Goal: Information Seeking & Learning: Check status

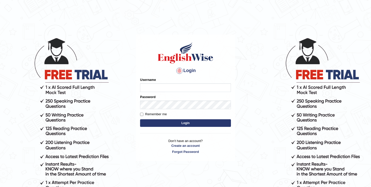
click at [172, 93] on form "Please fix the following errors: Username Password Remember me Login" at bounding box center [185, 102] width 91 height 51
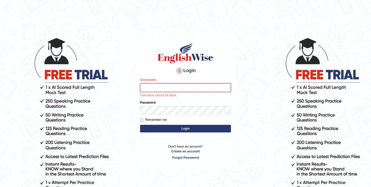
click at [171, 88] on input "Username" at bounding box center [185, 87] width 91 height 9
type input "oguzhan"
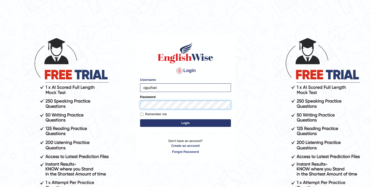
click at [140, 119] on button "Login" at bounding box center [185, 123] width 91 height 8
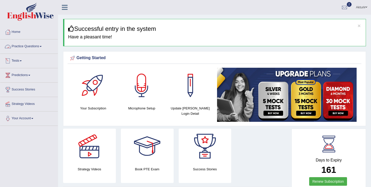
click at [22, 58] on link "Tests" at bounding box center [29, 60] width 58 height 13
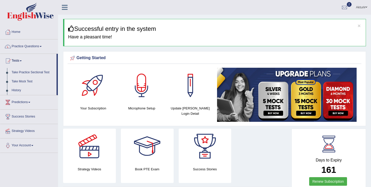
click at [25, 49] on link "Practice Questions" at bounding box center [29, 45] width 58 height 13
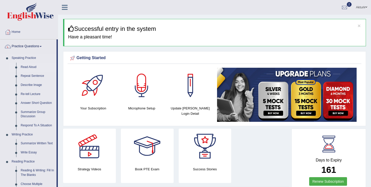
click at [26, 66] on link "Read Aloud" at bounding box center [37, 67] width 38 height 9
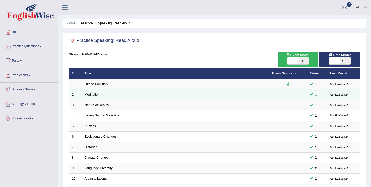
click at [95, 94] on link "Meditation" at bounding box center [92, 94] width 15 height 4
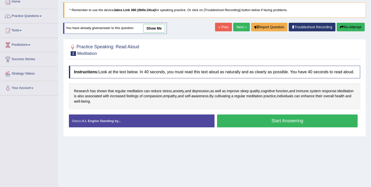
scroll to position [31, 0]
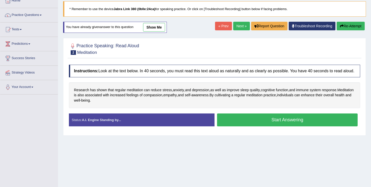
click at [244, 126] on button "Start Answering" at bounding box center [287, 119] width 141 height 13
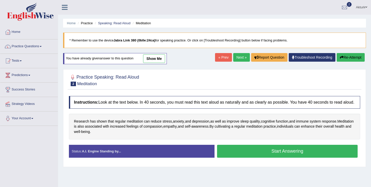
click at [270, 157] on button "Start Answering" at bounding box center [287, 151] width 141 height 13
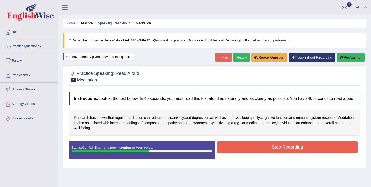
click at [270, 153] on button "Stop Recording" at bounding box center [287, 147] width 141 height 12
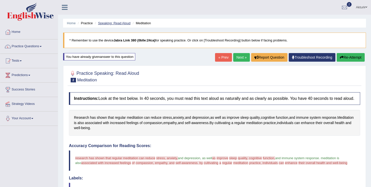
click at [117, 23] on link "Speaking: Read Aloud" at bounding box center [114, 23] width 33 height 4
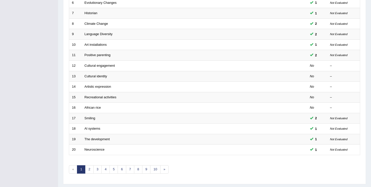
scroll to position [147, 0]
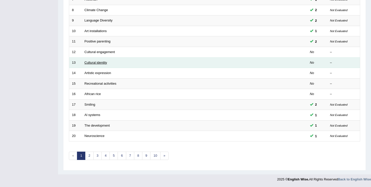
click at [105, 62] on link "Cultural identity" at bounding box center [96, 63] width 23 height 4
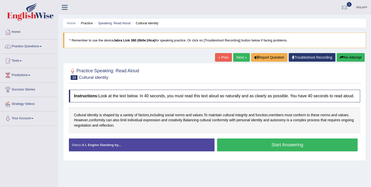
click at [244, 148] on button "Start Answering" at bounding box center [287, 144] width 141 height 13
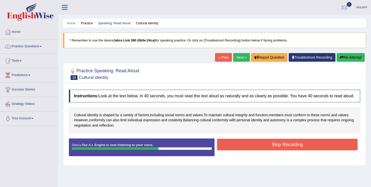
click at [244, 148] on button "Stop Recording" at bounding box center [287, 145] width 141 height 12
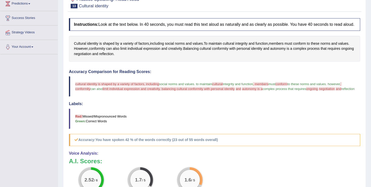
scroll to position [19, 0]
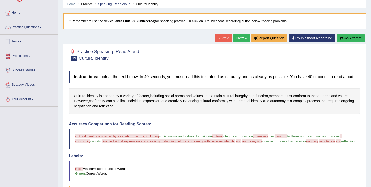
click at [18, 31] on link "Practice Questions" at bounding box center [29, 26] width 58 height 13
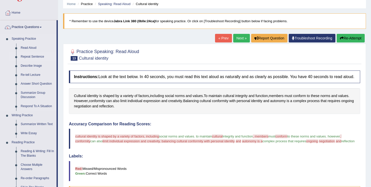
click at [25, 56] on link "Repeat Sentence" at bounding box center [37, 56] width 38 height 9
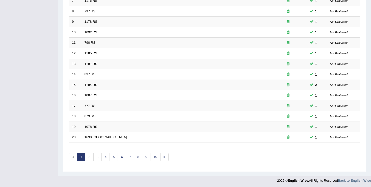
scroll to position [147, 0]
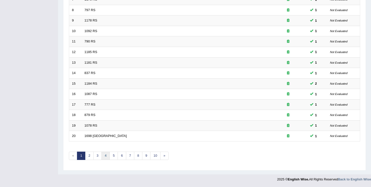
click at [104, 158] on link "4" at bounding box center [105, 155] width 8 height 8
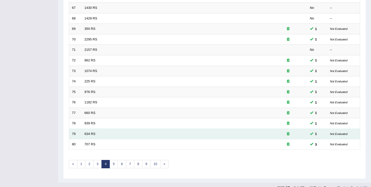
scroll to position [147, 0]
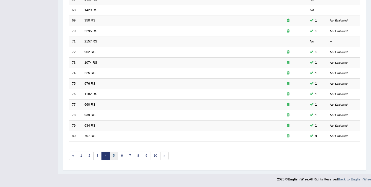
click at [115, 154] on link "5" at bounding box center [114, 155] width 8 height 8
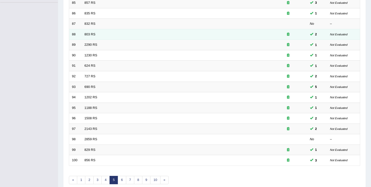
scroll to position [147, 0]
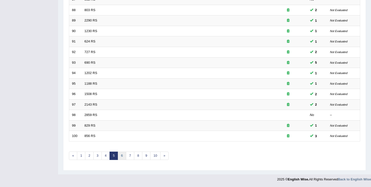
click at [121, 156] on link "6" at bounding box center [122, 155] width 8 height 8
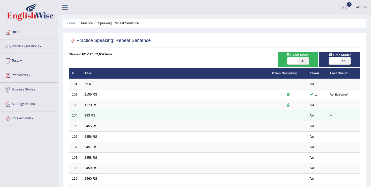
click at [89, 115] on link "393 RS" at bounding box center [90, 115] width 11 height 4
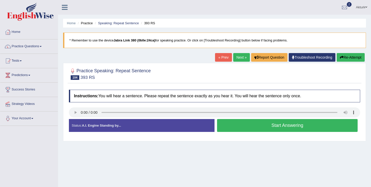
click at [244, 124] on button "Start Answering" at bounding box center [287, 125] width 141 height 13
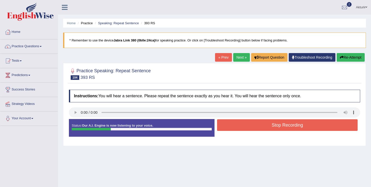
click at [244, 124] on button "Stop Recording" at bounding box center [287, 125] width 141 height 12
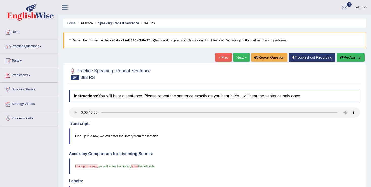
click at [239, 56] on link "Next »" at bounding box center [241, 57] width 17 height 9
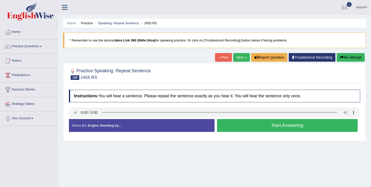
click at [264, 124] on button "Start Answering" at bounding box center [287, 125] width 141 height 13
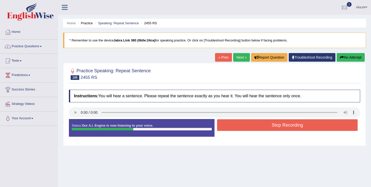
click at [264, 124] on button "Stop Recording" at bounding box center [287, 125] width 141 height 12
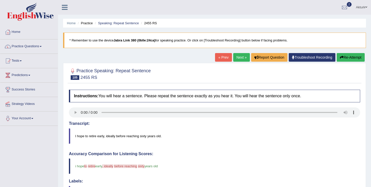
click at [242, 58] on link "Next »" at bounding box center [241, 57] width 17 height 9
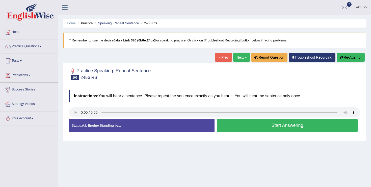
click at [267, 125] on button "Start Answering" at bounding box center [287, 125] width 141 height 13
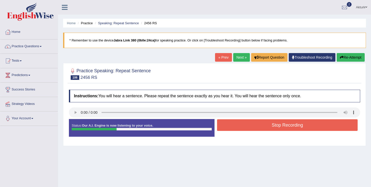
click at [267, 125] on button "Stop Recording" at bounding box center [287, 125] width 141 height 12
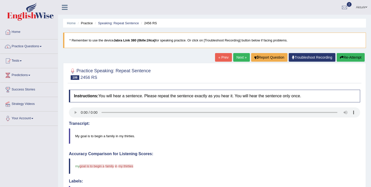
click at [235, 57] on link "Next »" at bounding box center [241, 57] width 17 height 9
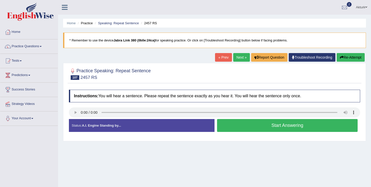
click at [248, 124] on button "Start Answering" at bounding box center [287, 125] width 141 height 13
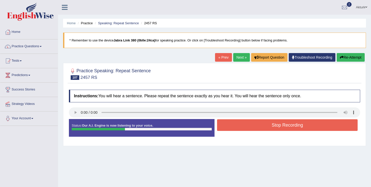
click at [248, 124] on button "Stop Recording" at bounding box center [287, 125] width 141 height 12
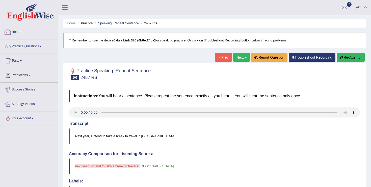
click at [17, 34] on link "Home" at bounding box center [29, 31] width 58 height 13
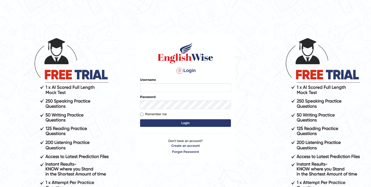
click at [170, 85] on input "Username" at bounding box center [185, 87] width 91 height 9
type input "oguzhan"
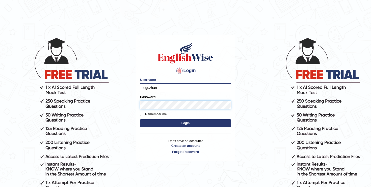
click at [140, 119] on button "Login" at bounding box center [185, 123] width 91 height 8
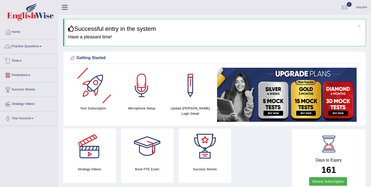
click at [20, 45] on link "Practice Questions" at bounding box center [29, 45] width 58 height 13
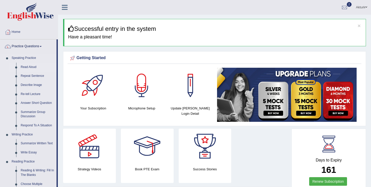
click at [26, 68] on link "Read Aloud" at bounding box center [37, 67] width 38 height 9
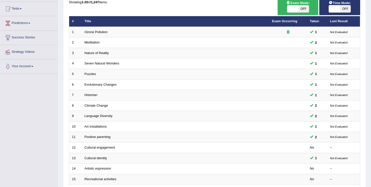
scroll to position [147, 0]
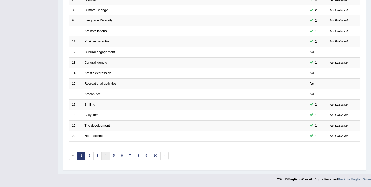
click at [103, 154] on link "4" at bounding box center [105, 155] width 8 height 8
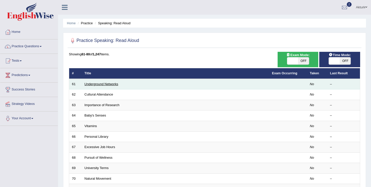
click at [90, 83] on link "Underground Networks" at bounding box center [102, 84] width 34 height 4
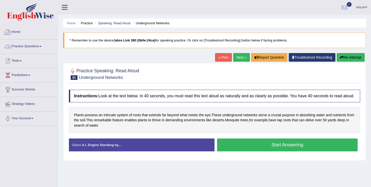
click at [21, 59] on link "Tests" at bounding box center [29, 60] width 58 height 13
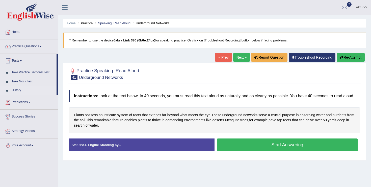
click at [18, 90] on link "History" at bounding box center [32, 90] width 47 height 9
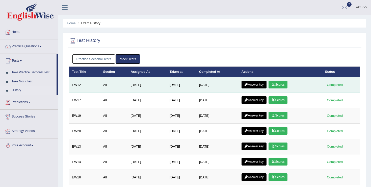
click at [251, 85] on link "Answer key" at bounding box center [253, 85] width 25 height 8
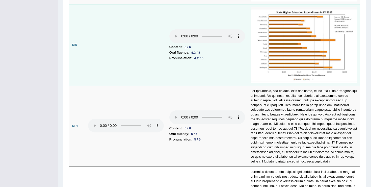
scroll to position [1016, 0]
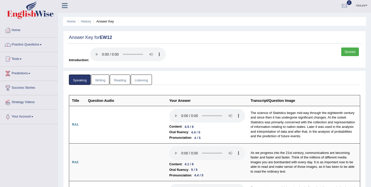
scroll to position [0, 0]
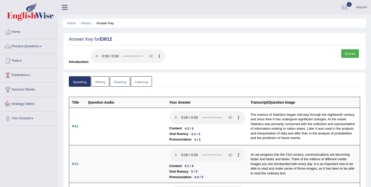
click at [100, 84] on link "Writing" at bounding box center [100, 81] width 18 height 10
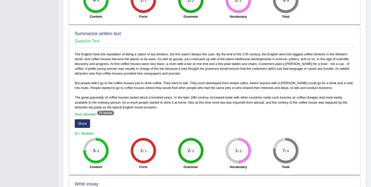
scroll to position [230, 0]
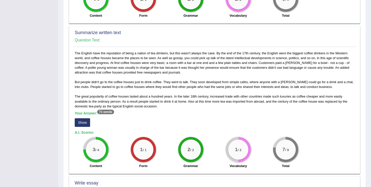
click at [80, 123] on button "Show" at bounding box center [82, 122] width 15 height 9
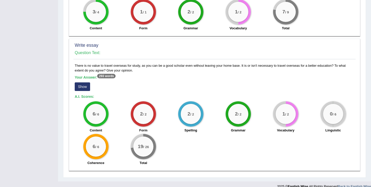
scroll to position [375, 0]
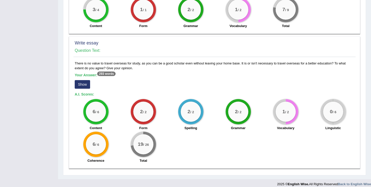
click at [85, 83] on button "Show" at bounding box center [82, 84] width 15 height 9
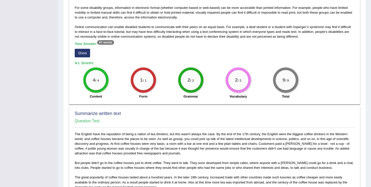
scroll to position [0, 0]
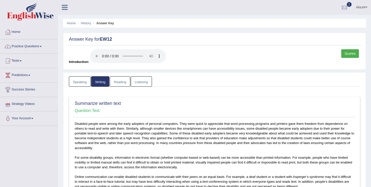
click at [120, 84] on link "Reading" at bounding box center [120, 81] width 20 height 10
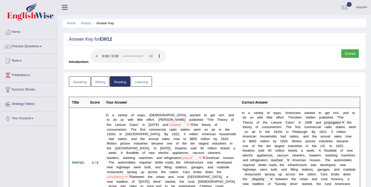
click at [140, 84] on link "Listening" at bounding box center [141, 81] width 21 height 10
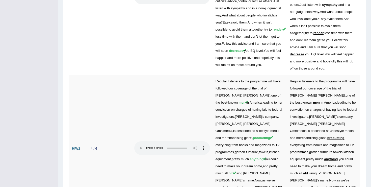
scroll to position [1198, 0]
